Goal: Information Seeking & Learning: Learn about a topic

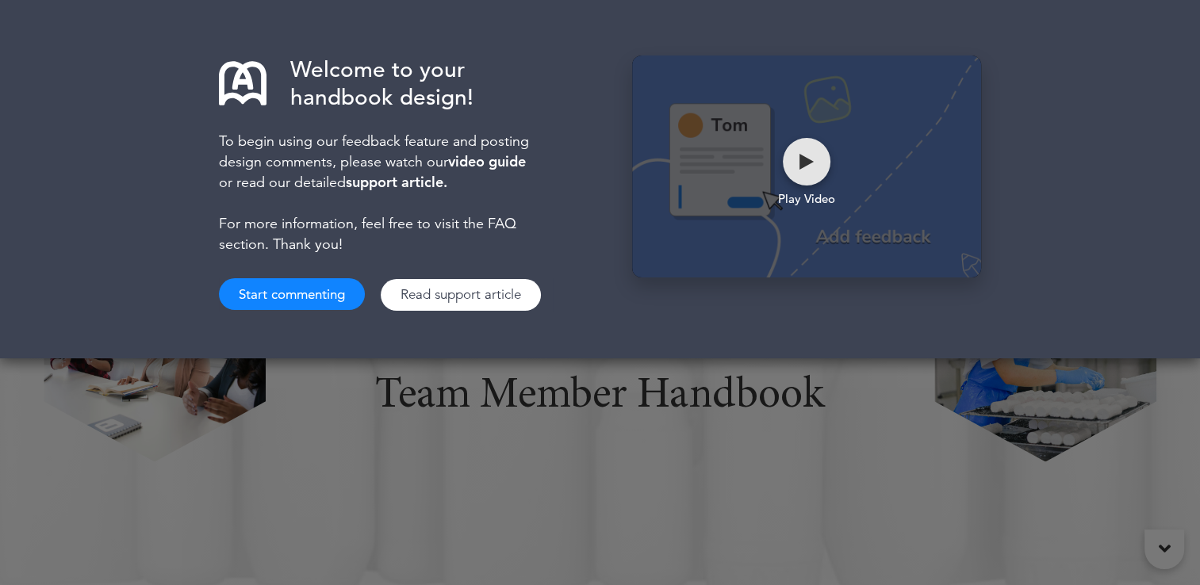
click at [811, 171] on div at bounding box center [807, 162] width 48 height 48
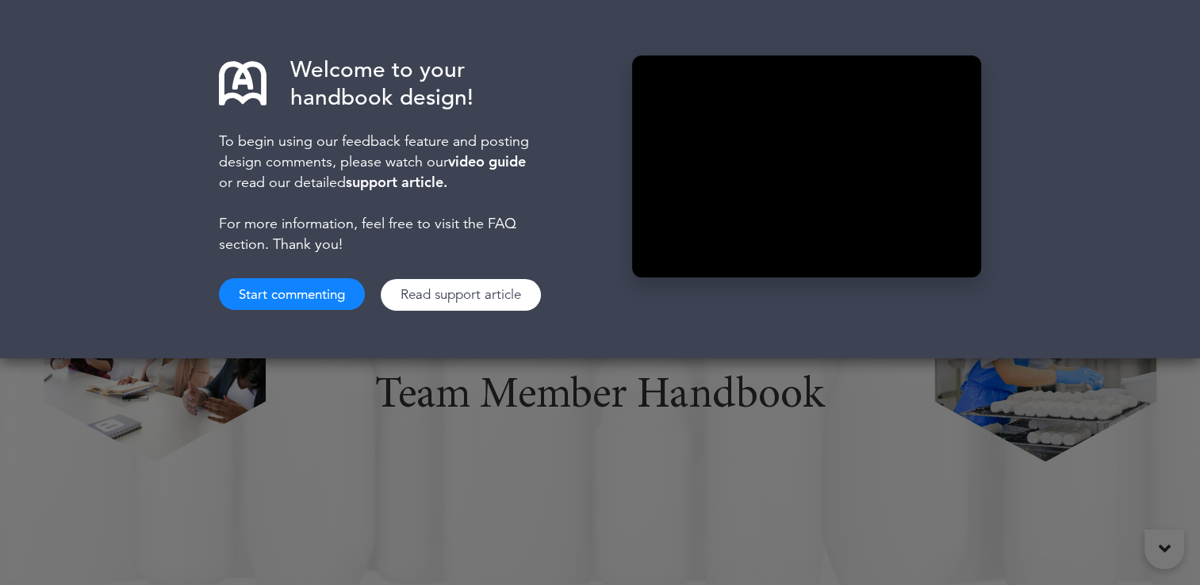
click at [279, 299] on button "Start commenting" at bounding box center [292, 294] width 146 height 32
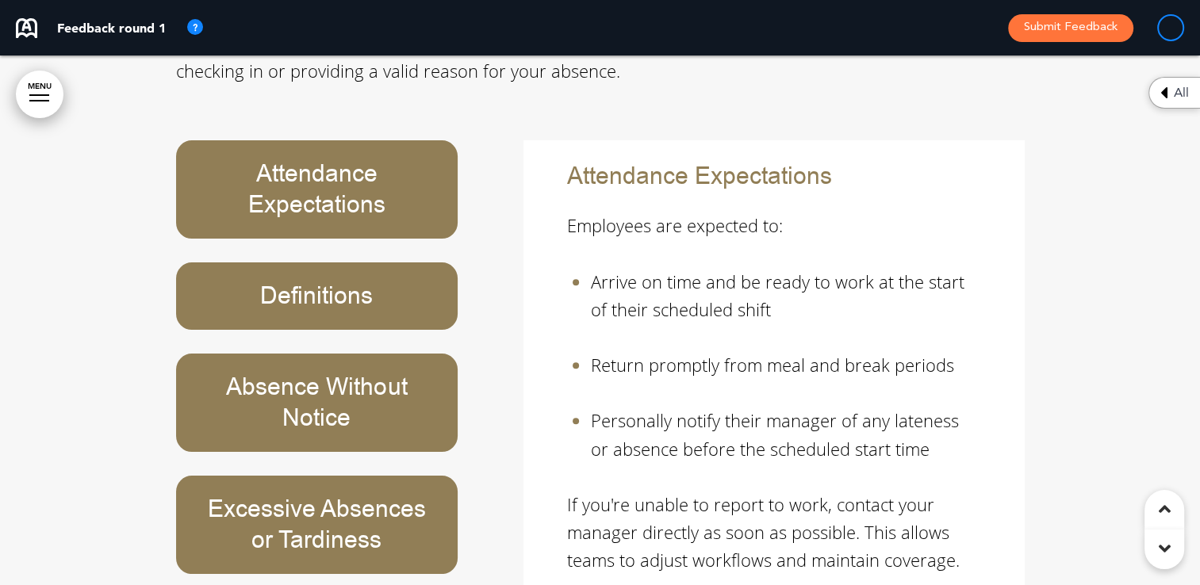
scroll to position [18875, 0]
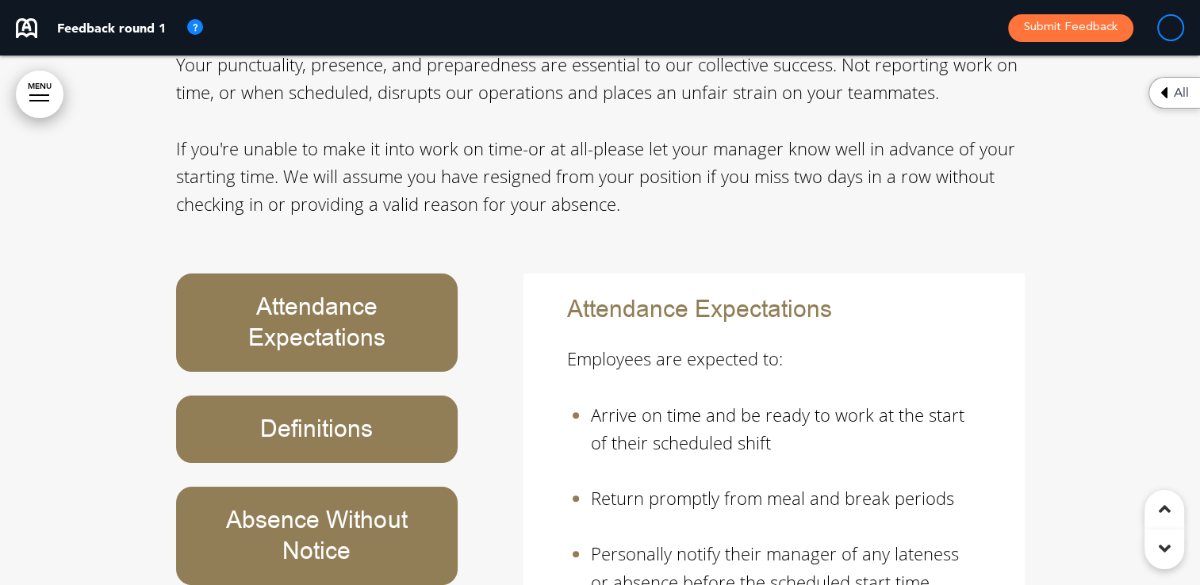
click at [346, 292] on h6 "Attendance Expectations" at bounding box center [317, 323] width 246 height 62
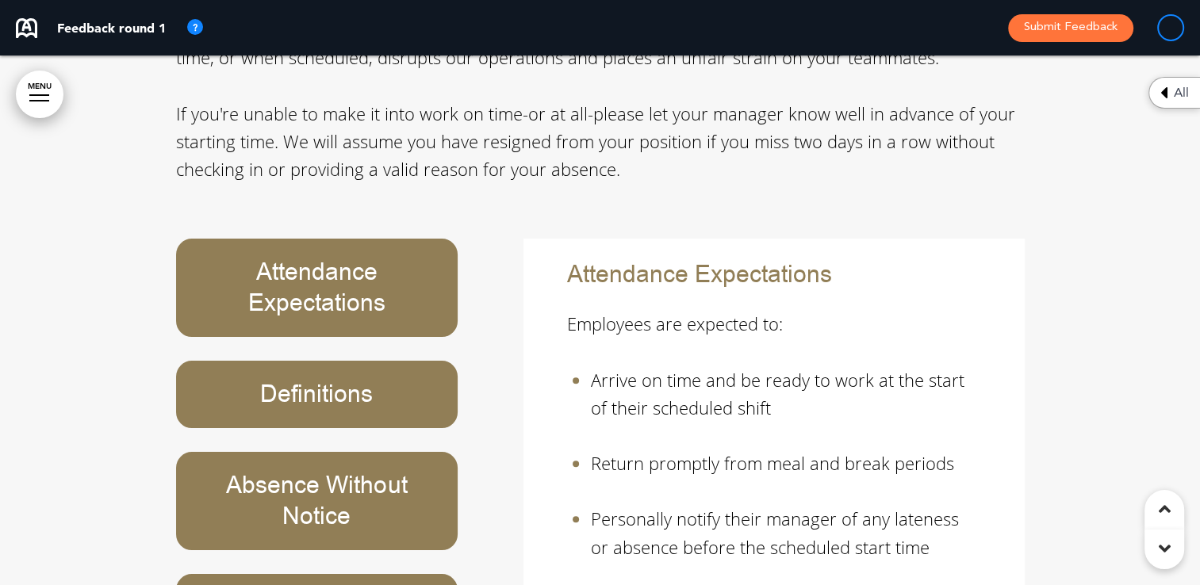
scroll to position [18630, 0]
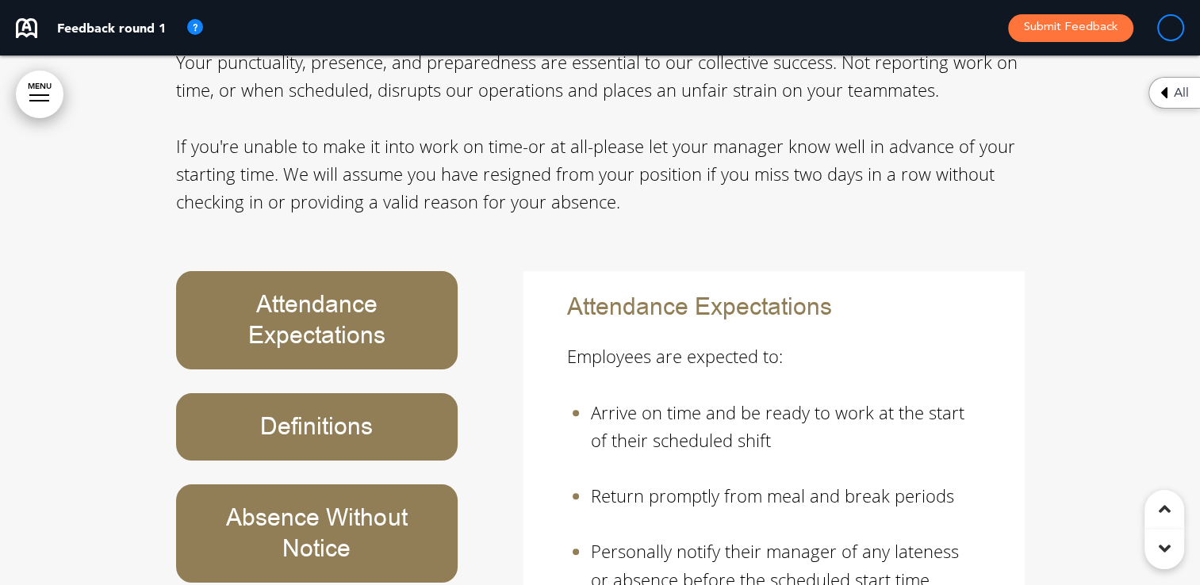
click at [328, 412] on h6 "Definitions" at bounding box center [317, 427] width 246 height 31
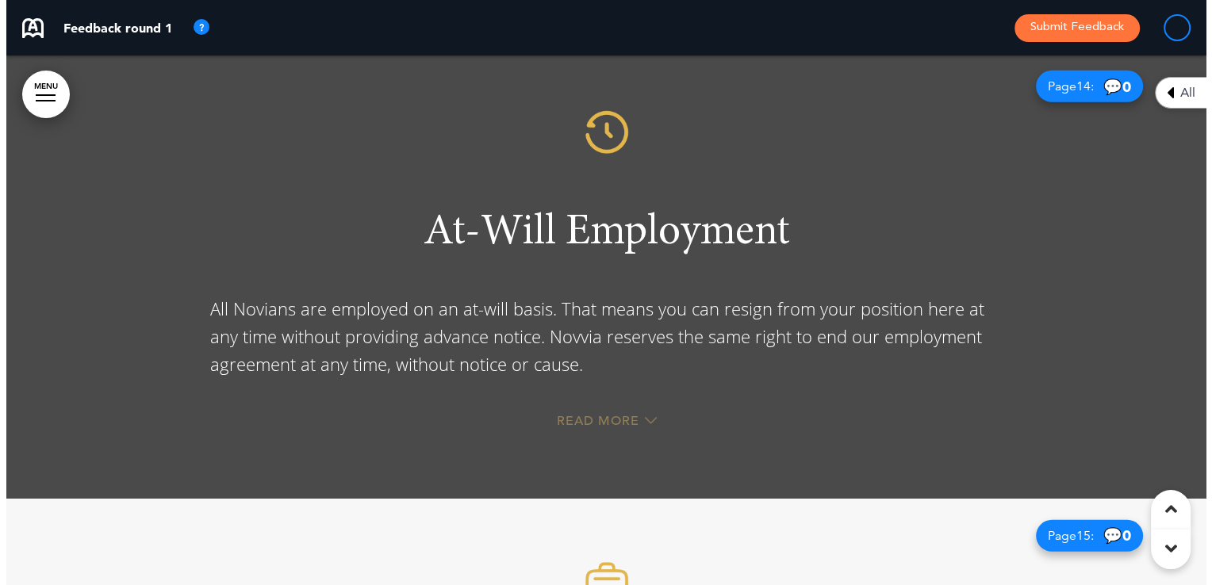
scroll to position [0, 0]
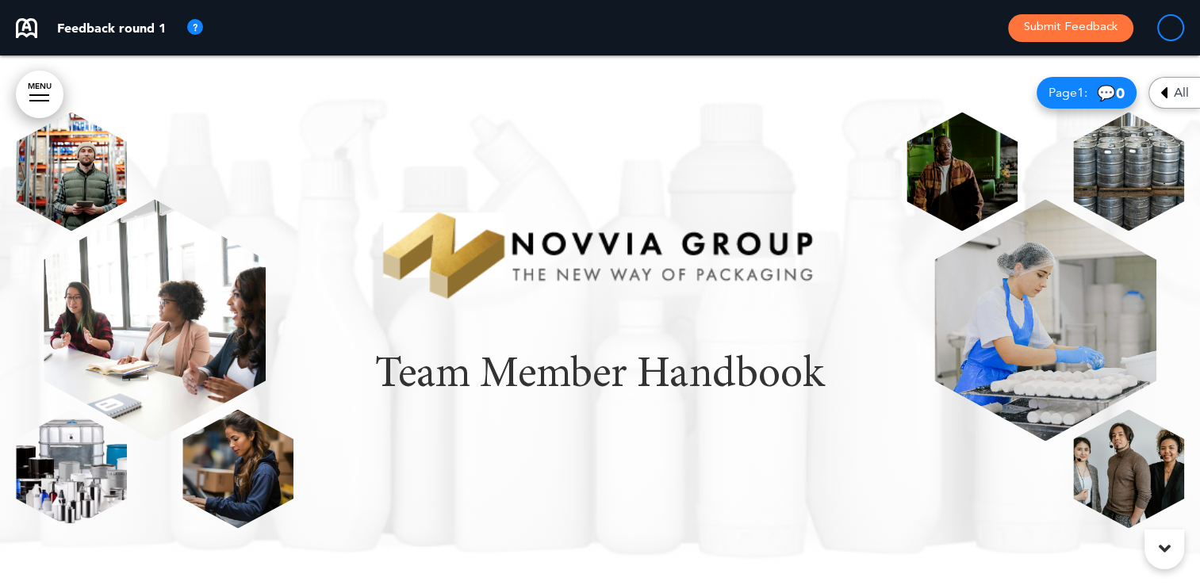
click at [42, 90] on link "MENU" at bounding box center [40, 95] width 48 height 48
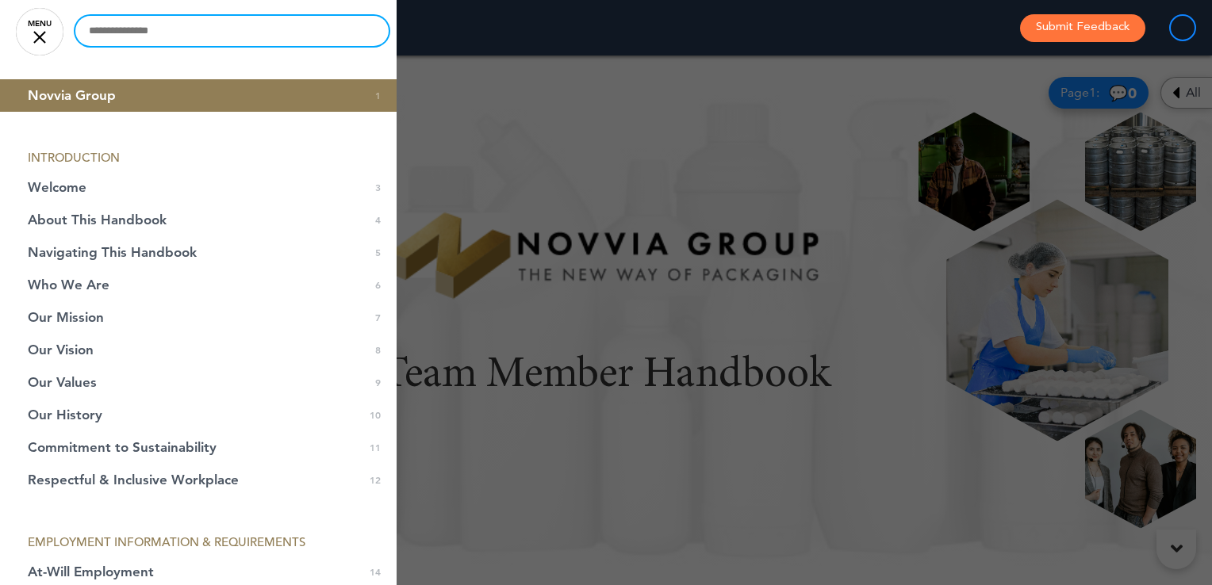
click at [242, 31] on input "text" at bounding box center [231, 31] width 313 height 30
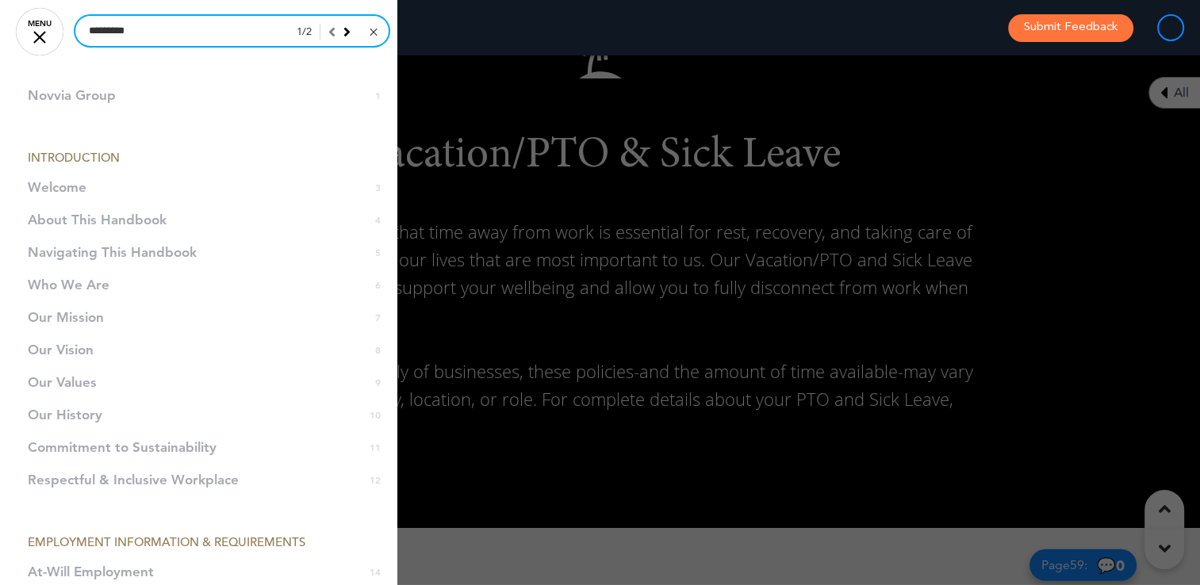
scroll to position [47348, 0]
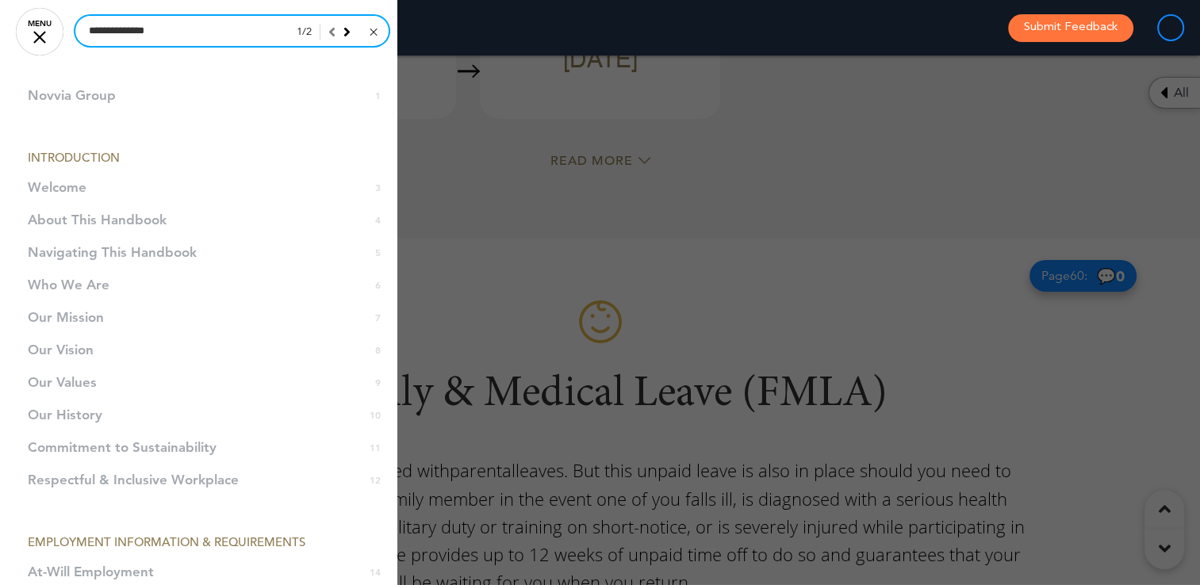
type input "**********"
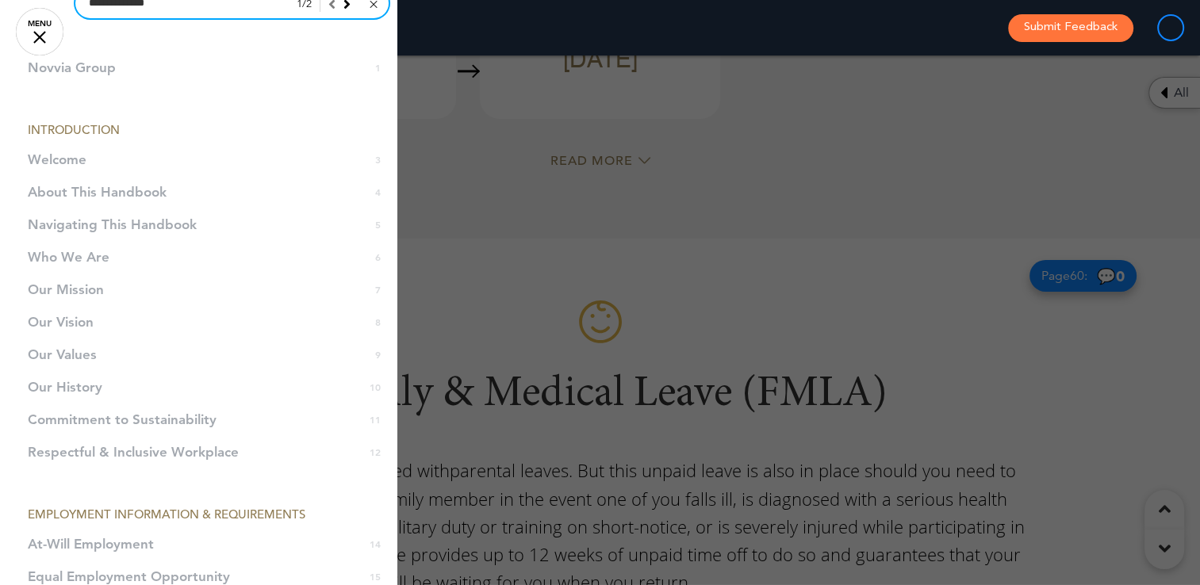
scroll to position [0, 0]
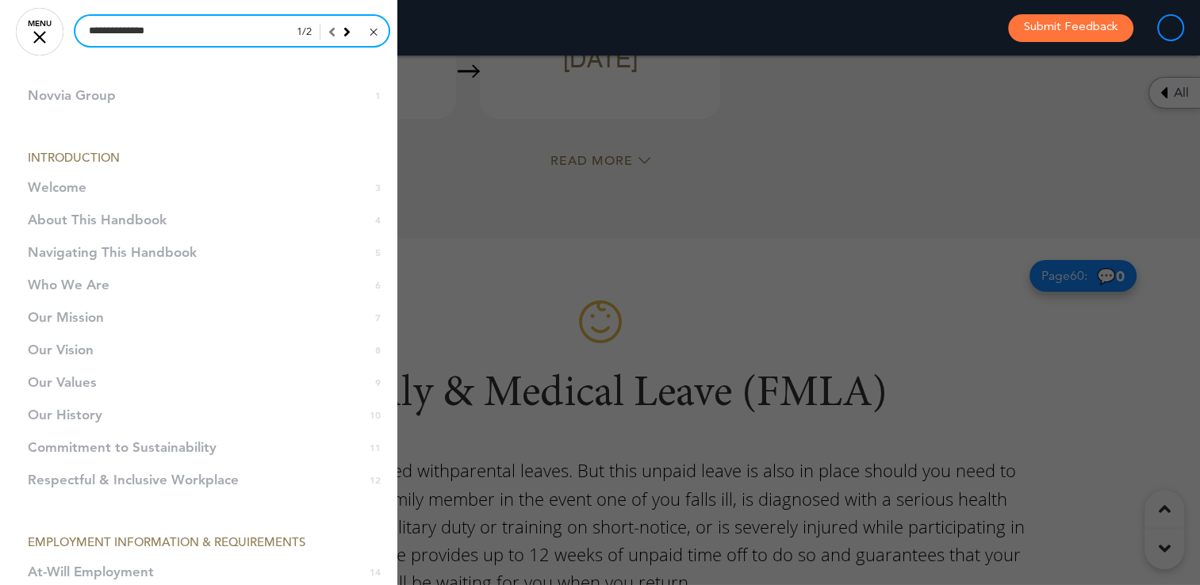
click at [221, 33] on input "**********" at bounding box center [231, 31] width 313 height 30
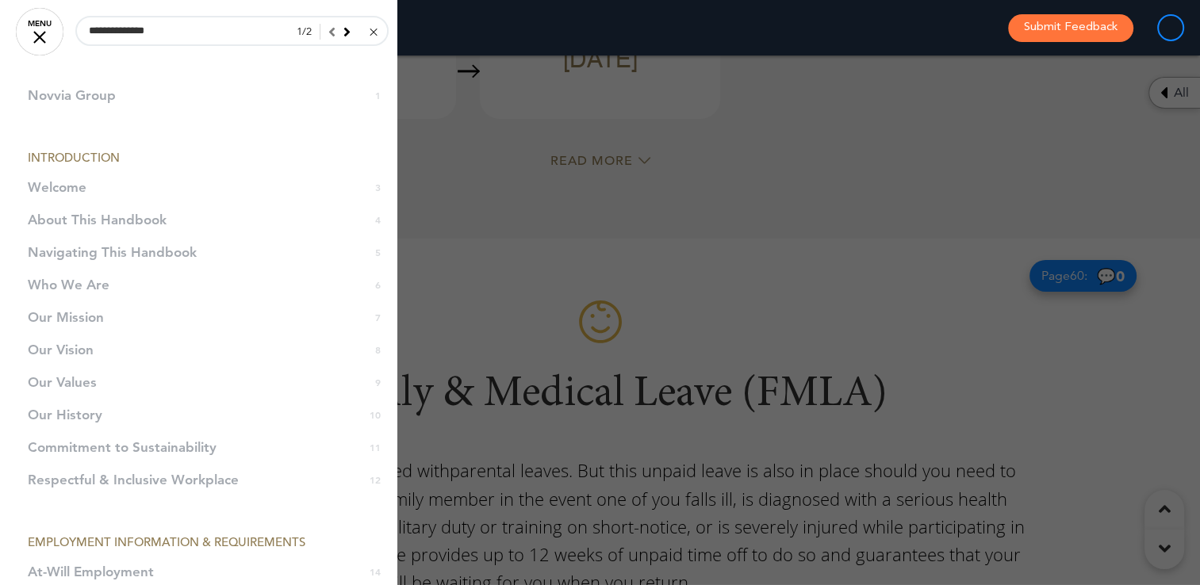
click at [343, 30] on icon at bounding box center [346, 32] width 7 height 14
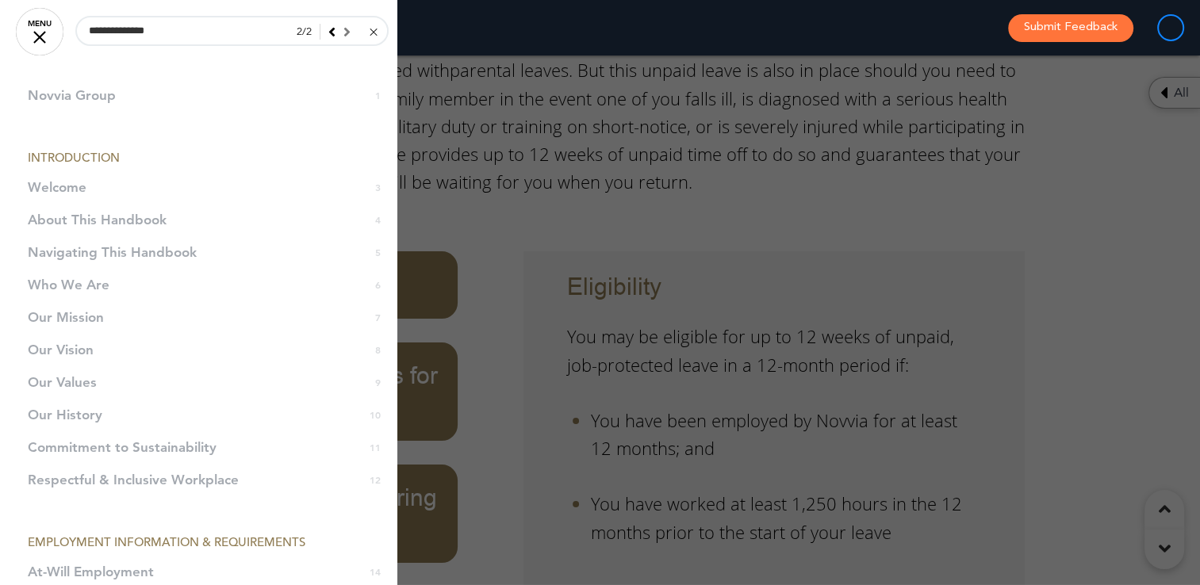
scroll to position [48460, 0]
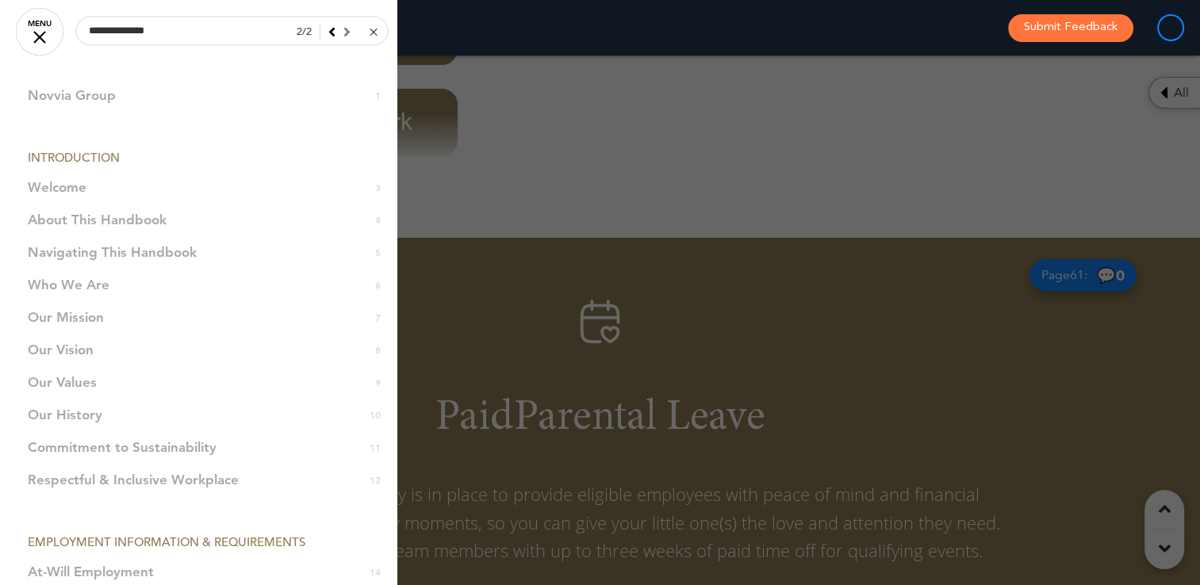
click at [450, 90] on div at bounding box center [600, 292] width 1200 height 585
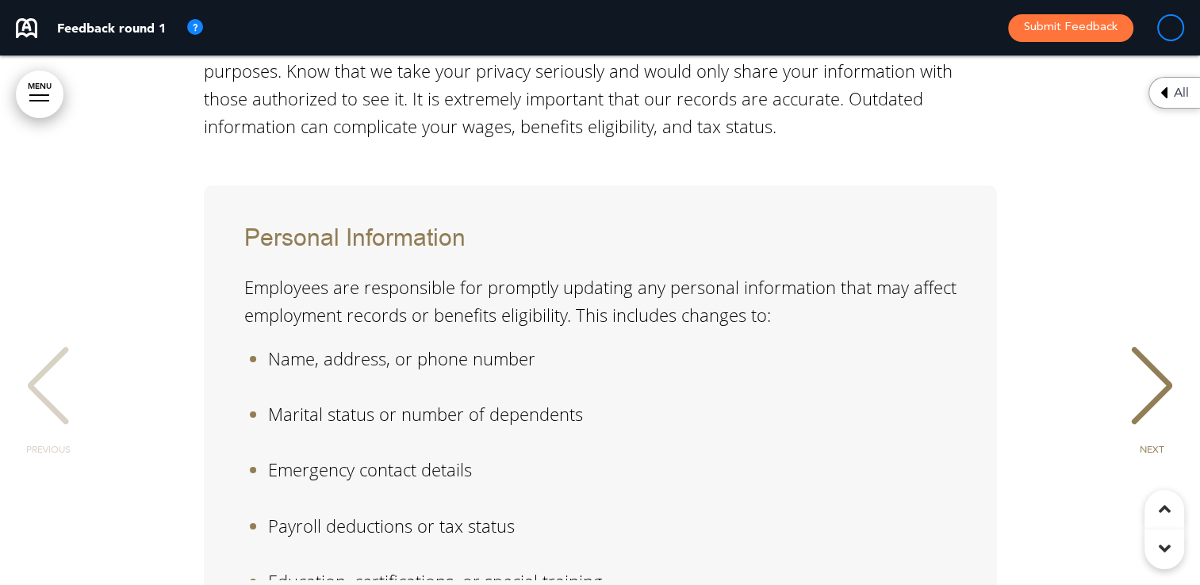
scroll to position [0, 0]
